Goal: Transaction & Acquisition: Download file/media

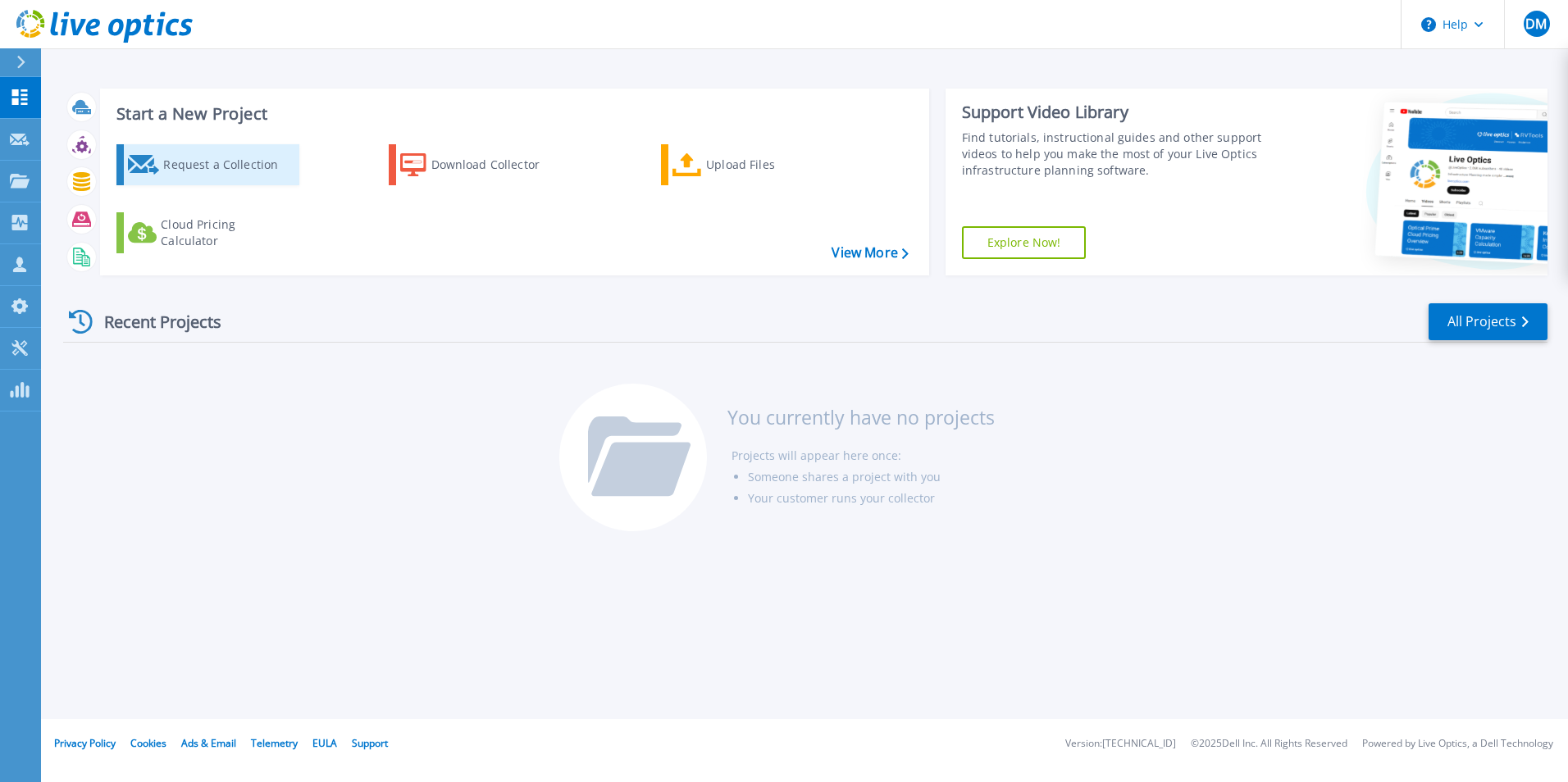
click at [267, 173] on div "Request a Collection" at bounding box center [228, 165] width 131 height 33
click at [507, 165] on div "Download Collector" at bounding box center [497, 165] width 131 height 33
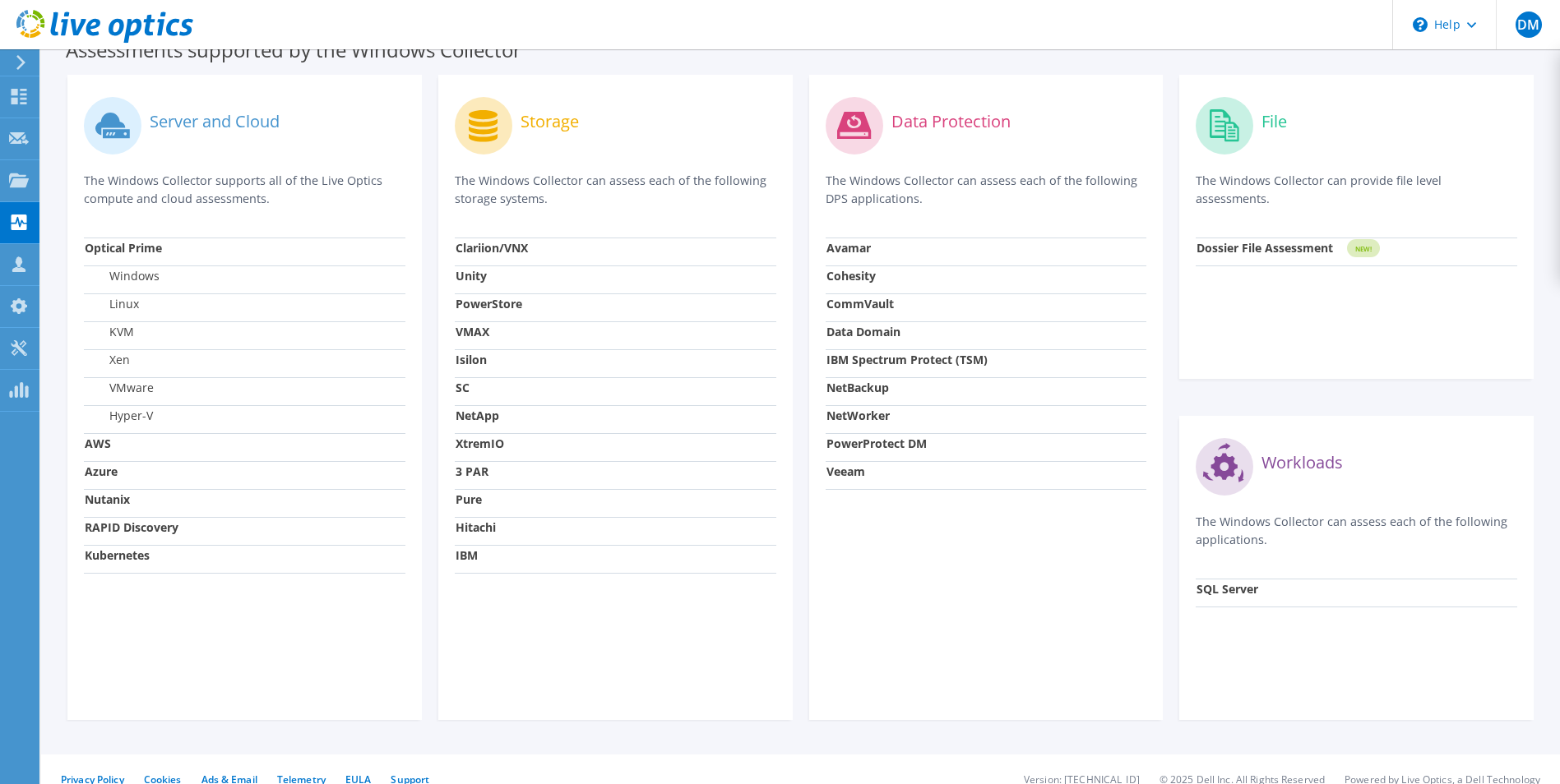
scroll to position [493, 0]
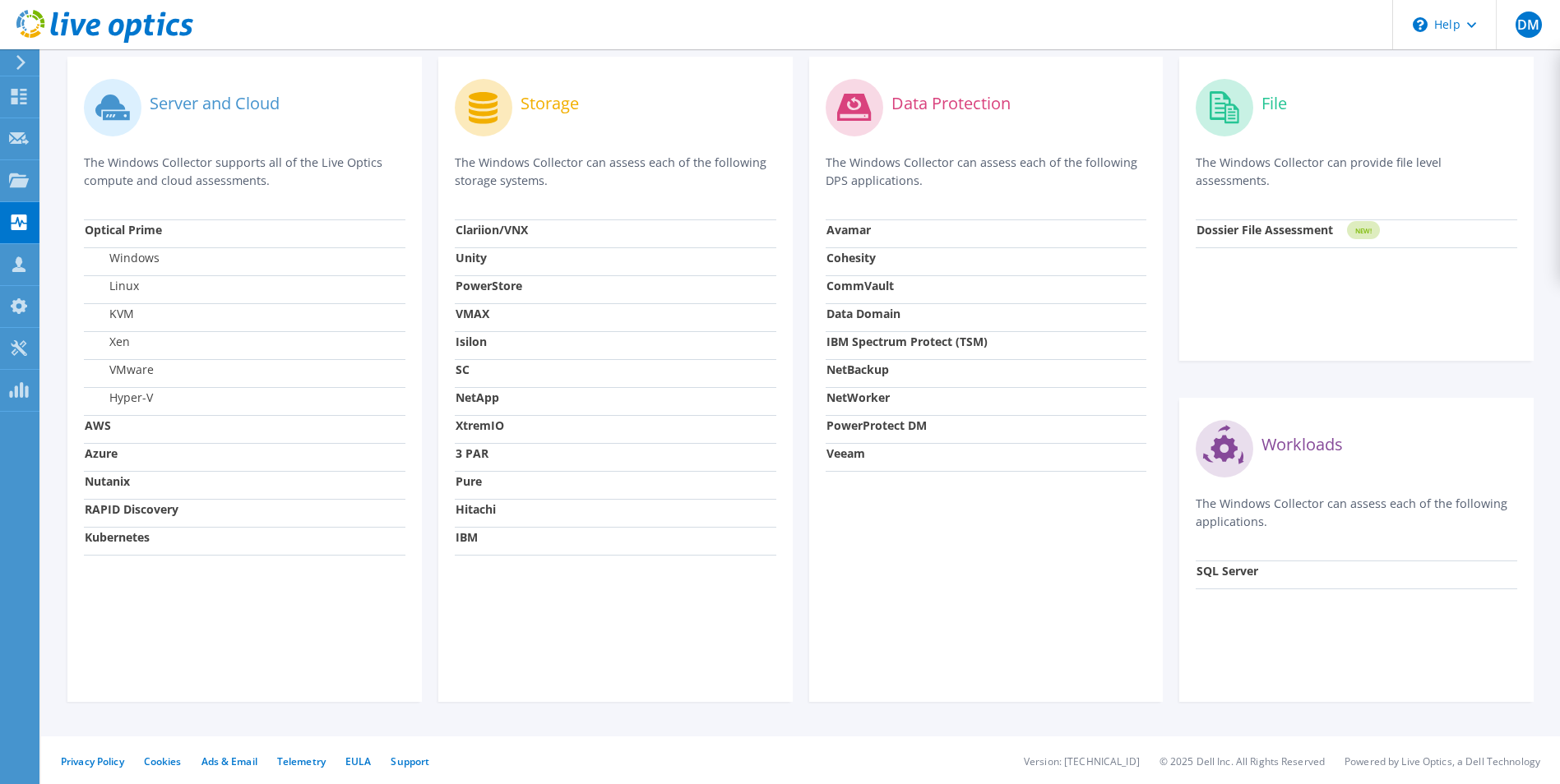
click at [155, 427] on td "AWS" at bounding box center [244, 429] width 321 height 28
click at [147, 450] on td "Azure" at bounding box center [244, 457] width 321 height 28
click at [152, 499] on td "RAPID Discovery" at bounding box center [244, 513] width 321 height 28
click at [153, 501] on td "RAPID Discovery" at bounding box center [244, 513] width 321 height 28
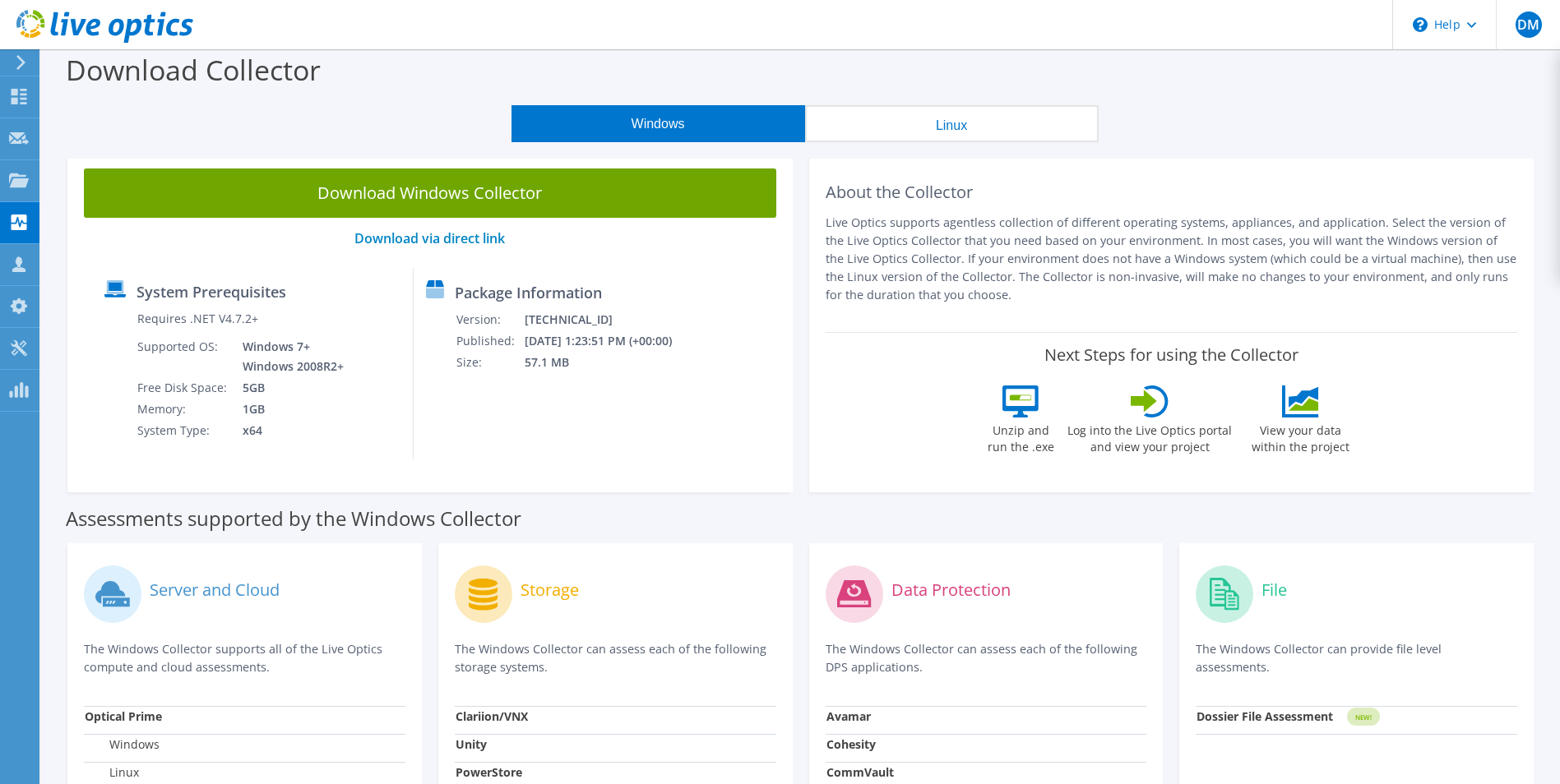
scroll to position [0, 0]
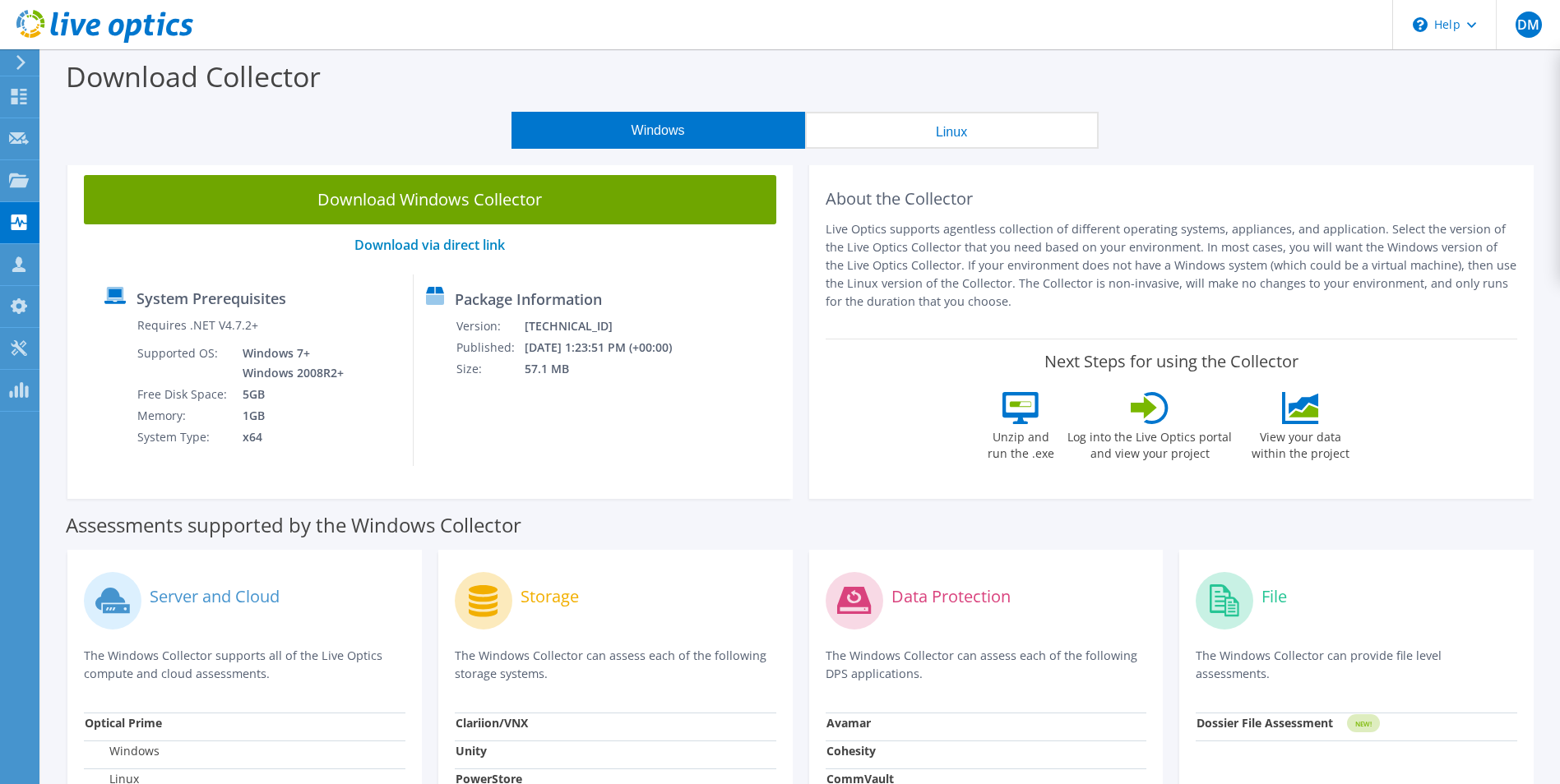
click at [1014, 110] on div "Download Collector" at bounding box center [800, 80] width 1502 height 62
click at [993, 121] on button "Linux" at bounding box center [951, 129] width 293 height 37
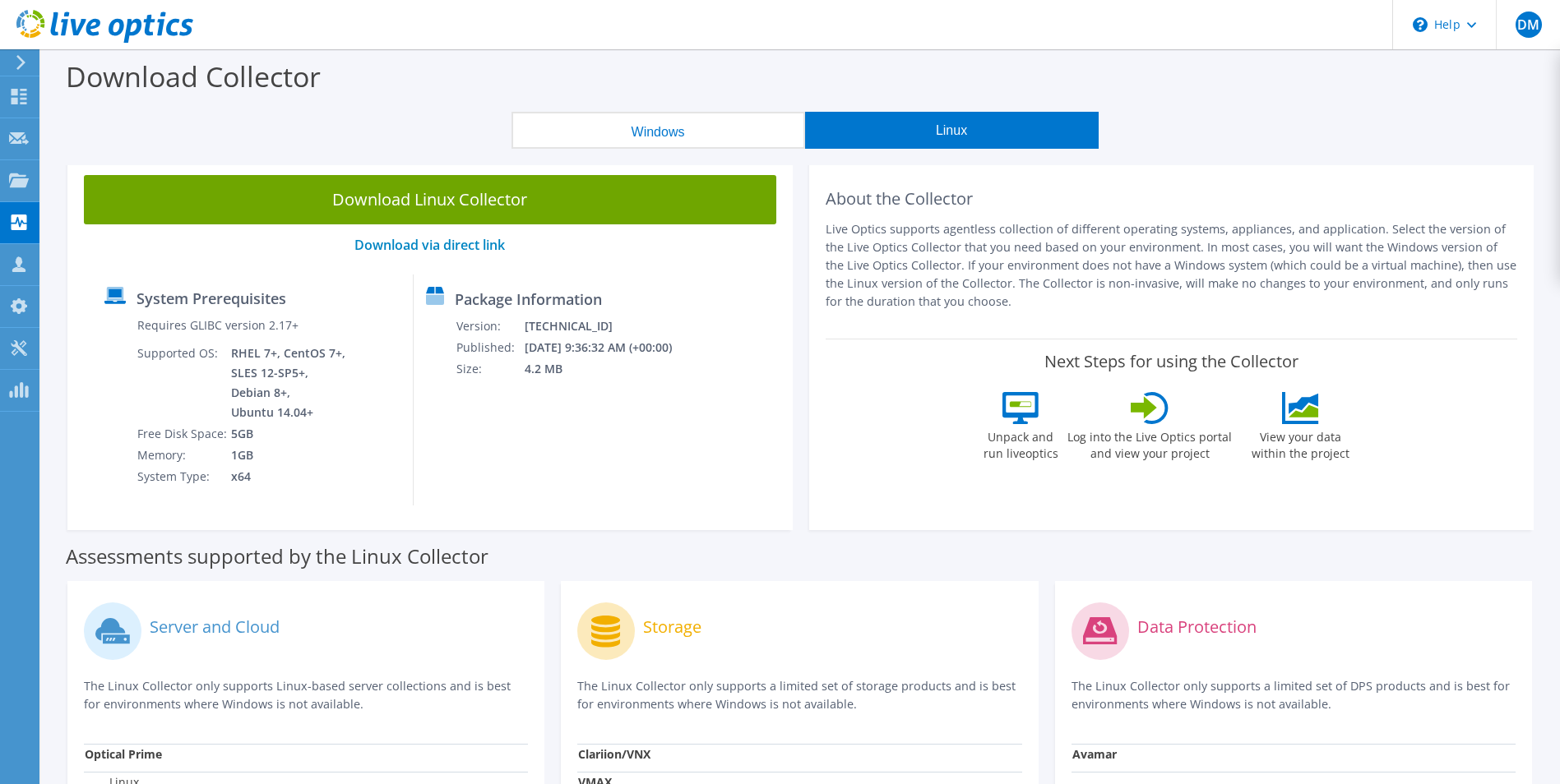
click at [732, 118] on button "Windows" at bounding box center [657, 129] width 293 height 37
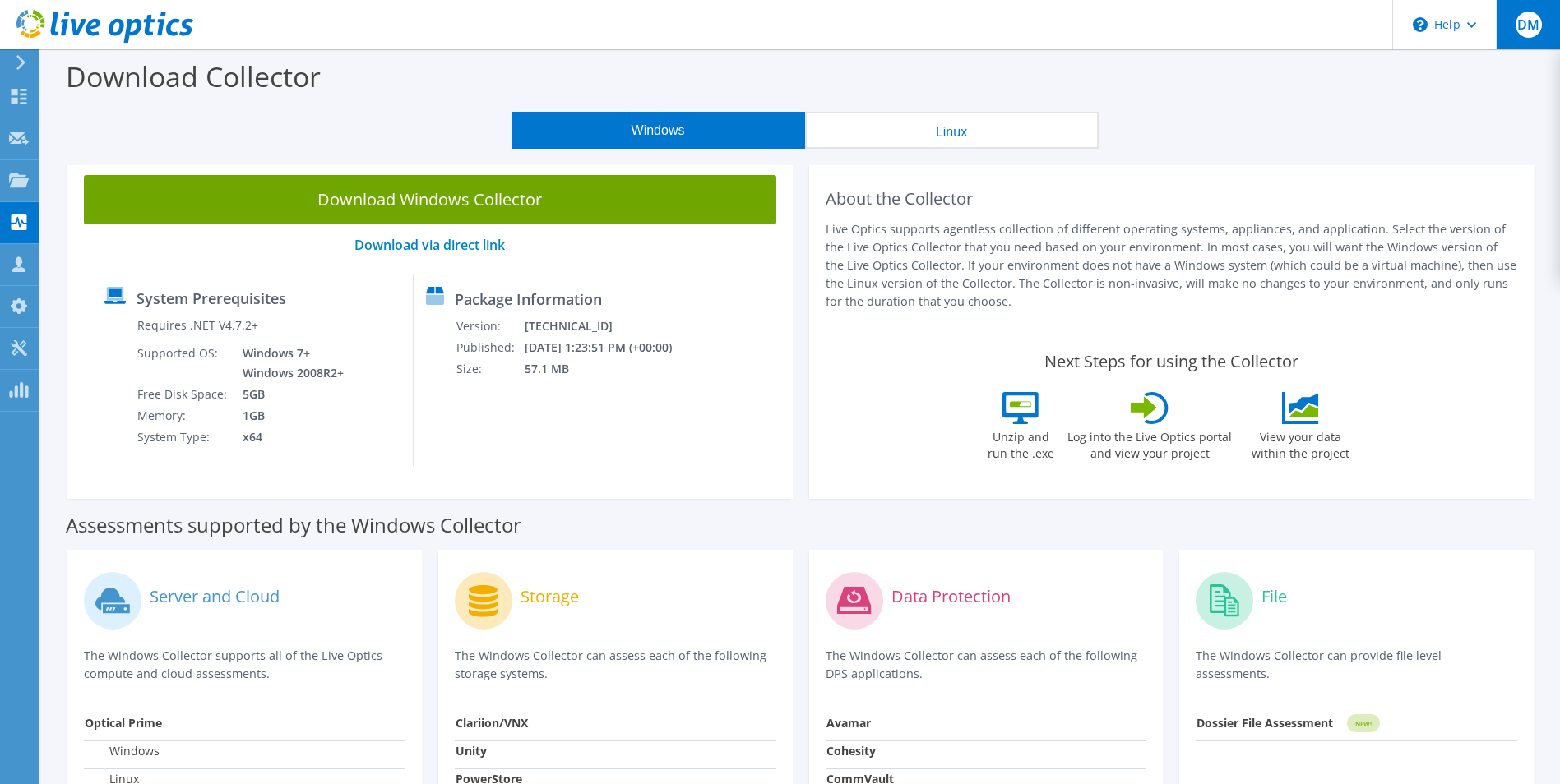
click at [1537, 24] on span "DM" at bounding box center [1528, 24] width 26 height 26
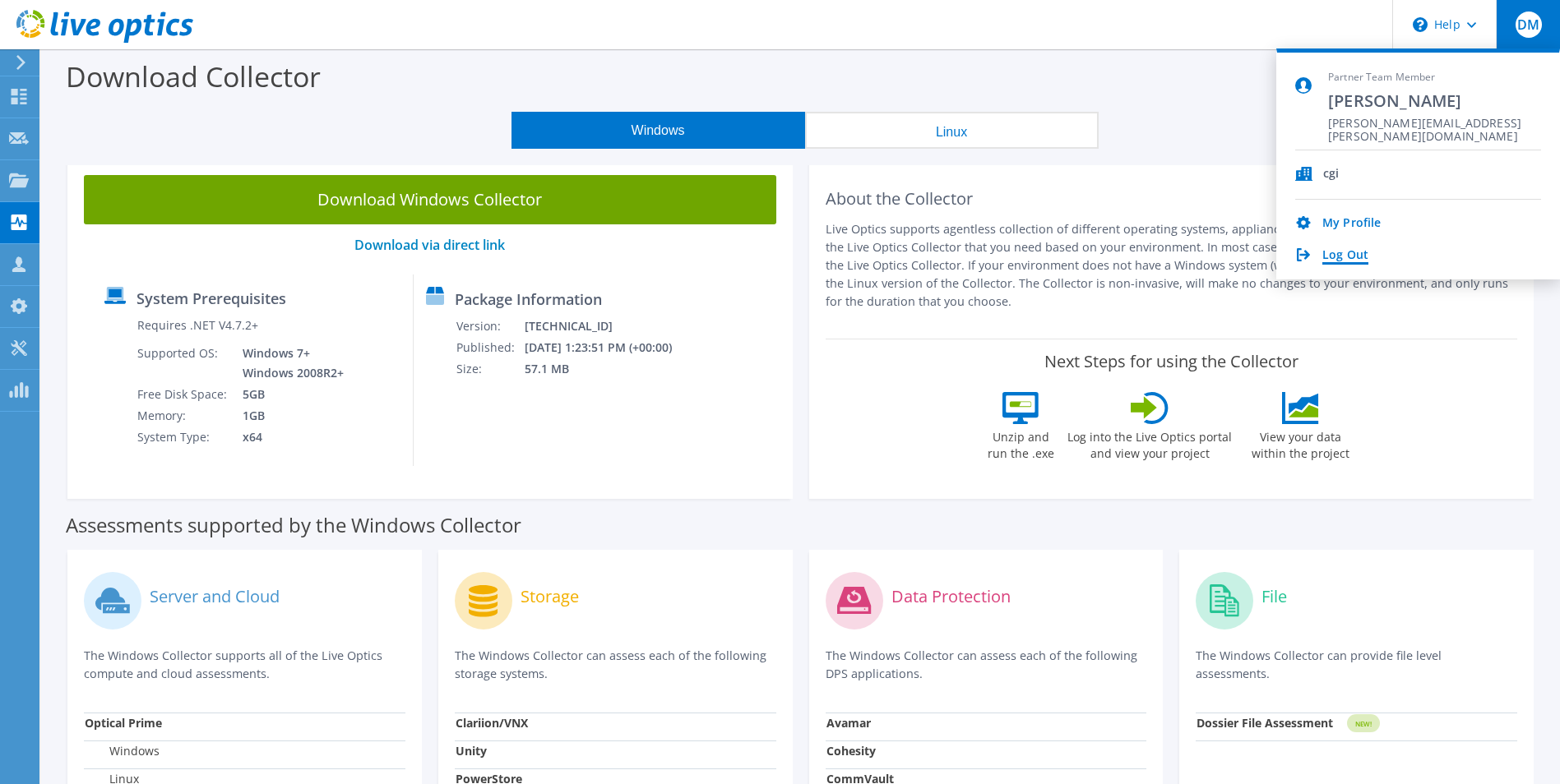
click at [1351, 253] on link "Log Out" at bounding box center [1345, 256] width 46 height 16
